Goal: Task Accomplishment & Management: Use online tool/utility

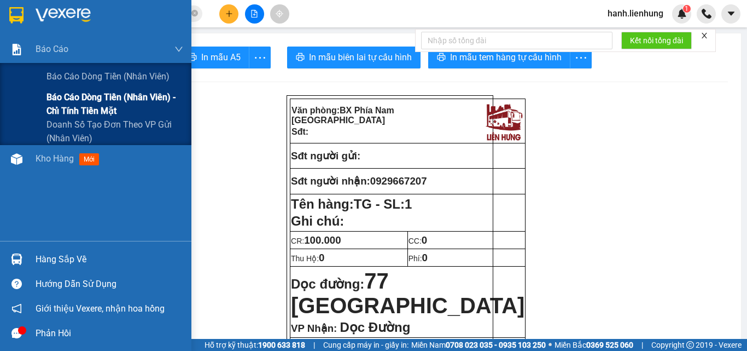
click at [62, 97] on span "Báo cáo dòng tiền (nhân viên) - chỉ tính tiền mặt" at bounding box center [115, 103] width 137 height 27
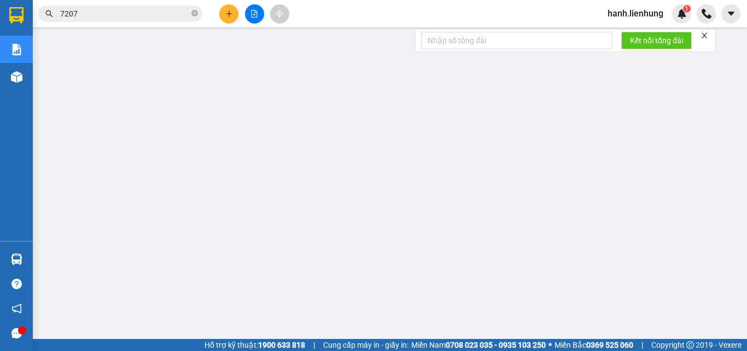
click at [622, 15] on span "hanh.lienhung" at bounding box center [635, 14] width 73 height 14
click at [627, 38] on span "Đăng xuất" at bounding box center [641, 34] width 50 height 12
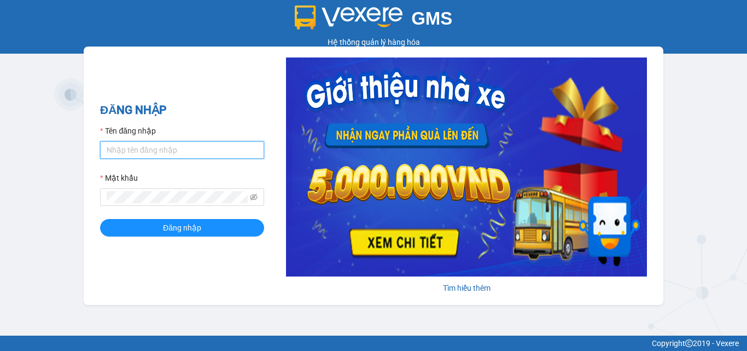
click at [147, 147] on input "Tên đăng nhập" at bounding box center [182, 150] width 164 height 18
type input "hanh.lienhung"
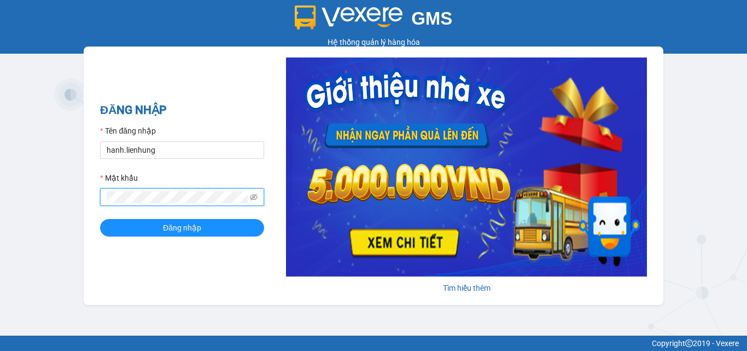
click at [100, 219] on button "Đăng nhập" at bounding box center [182, 228] width 164 height 18
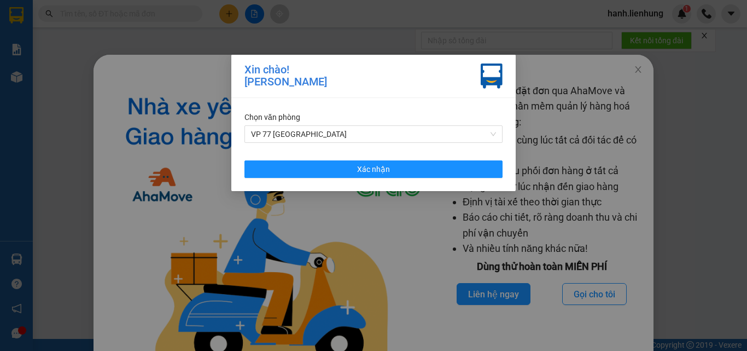
click at [428, 159] on div "Chọn văn phòng VP 77 Thái [PERSON_NAME] nhận" at bounding box center [373, 144] width 285 height 93
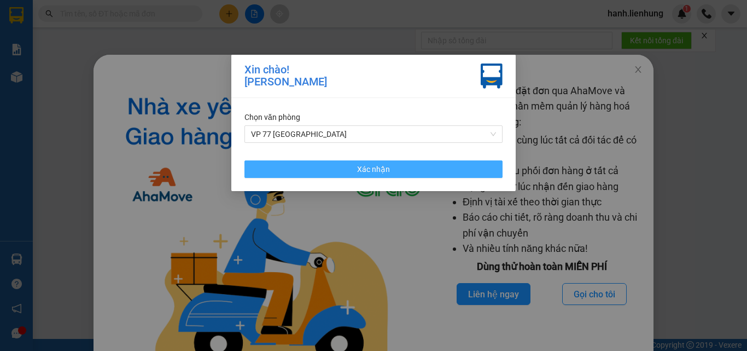
click at [460, 172] on button "Xác nhận" at bounding box center [374, 169] width 258 height 18
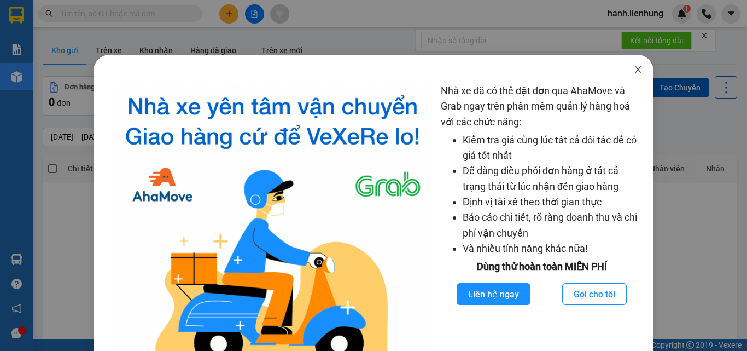
click at [634, 69] on icon "close" at bounding box center [638, 69] width 9 height 9
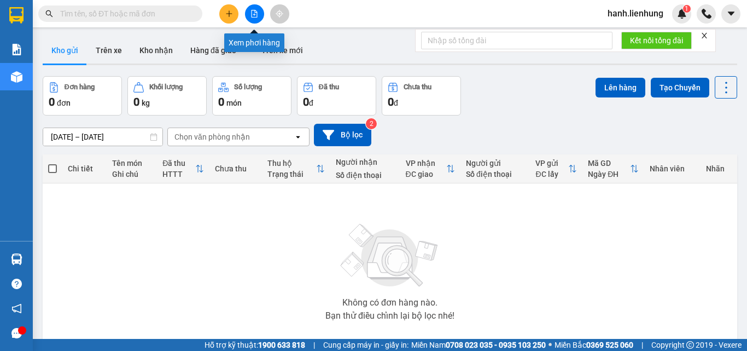
click at [256, 11] on icon "file-add" at bounding box center [255, 14] width 8 height 8
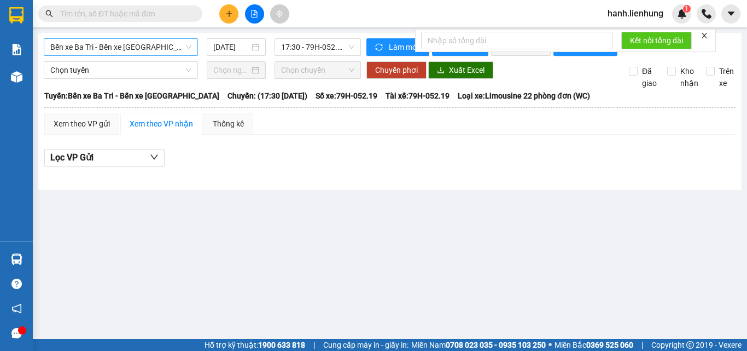
drag, startPoint x: 129, startPoint y: 44, endPoint x: 118, endPoint y: 48, distance: 11.3
click at [127, 44] on span "Bến xe Ba Tri - Bến xe [GEOGRAPHIC_DATA]" at bounding box center [120, 47] width 141 height 16
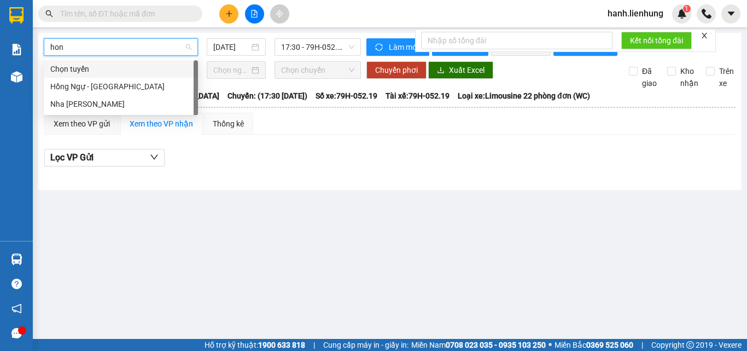
type input "hong"
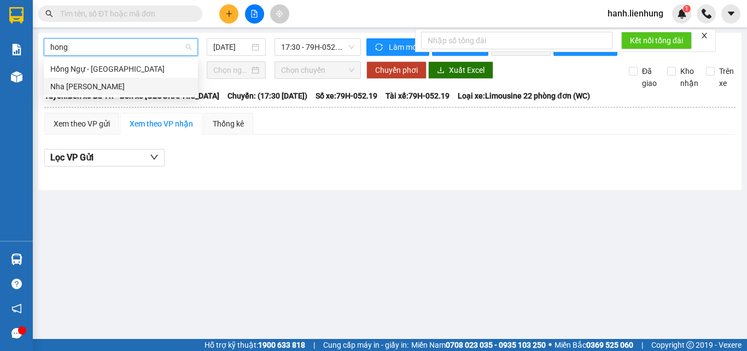
click at [119, 88] on div "Nha [PERSON_NAME]" at bounding box center [120, 86] width 141 height 12
type input "[DATE]"
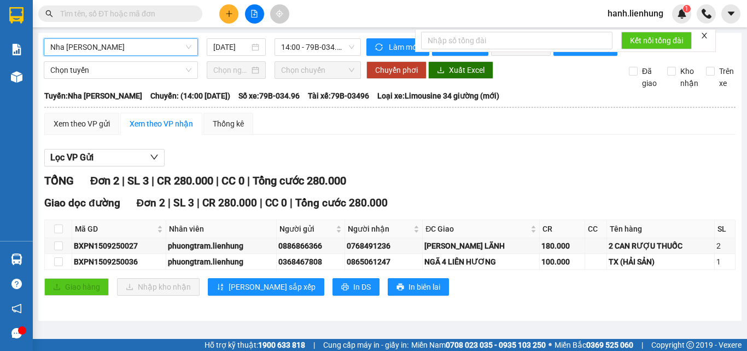
click at [705, 33] on icon "close" at bounding box center [705, 36] width 8 height 8
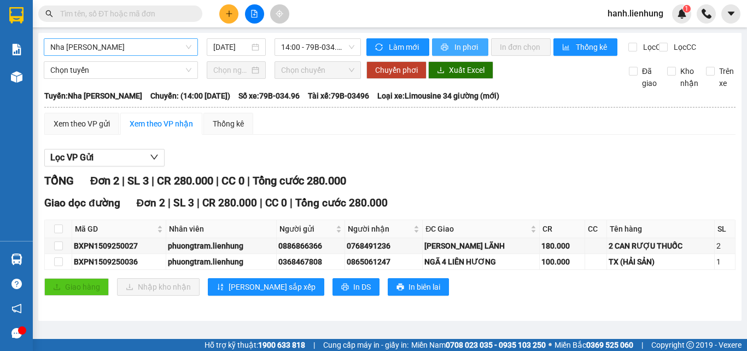
click at [451, 45] on button "In phơi" at bounding box center [460, 47] width 56 height 18
drag, startPoint x: 122, startPoint y: 47, endPoint x: 115, endPoint y: 51, distance: 7.6
click at [121, 48] on span "Nha [PERSON_NAME]" at bounding box center [120, 47] width 141 height 16
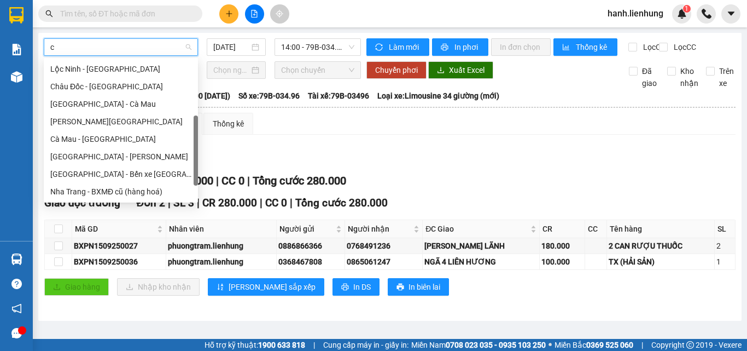
scroll to position [131, 0]
type input "ca"
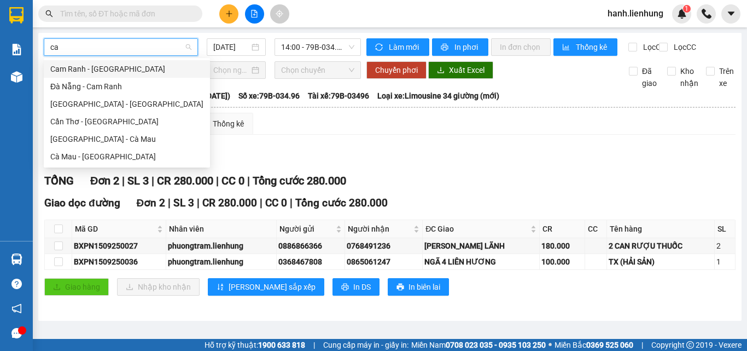
scroll to position [0, 0]
click at [118, 140] on div "[GEOGRAPHIC_DATA] - Cà Mau" at bounding box center [126, 139] width 153 height 12
type input "[DATE]"
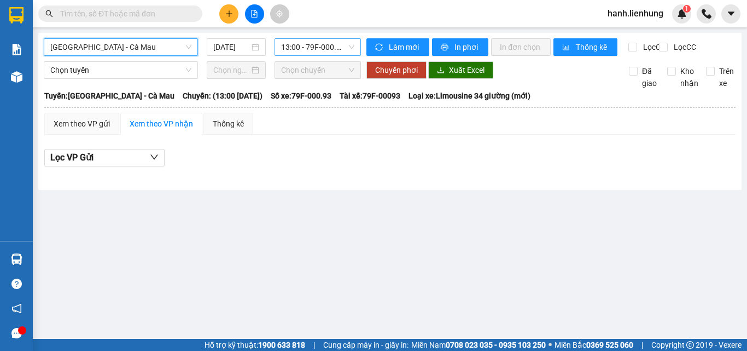
click at [301, 44] on span "13:00 - 79F-000.93 - (Đã hủy)" at bounding box center [317, 47] width 73 height 16
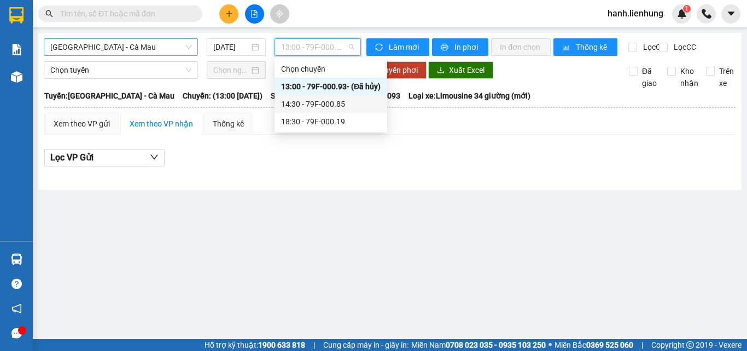
click at [303, 107] on div "14:30 - 79F-000.85" at bounding box center [331, 104] width 100 height 12
